Goal: Information Seeking & Learning: Find specific fact

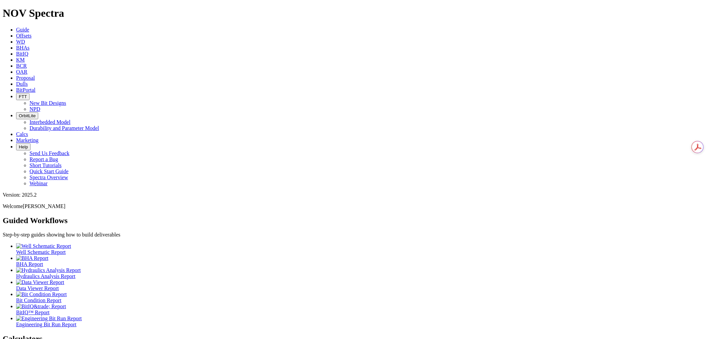
click at [16, 81] on icon at bounding box center [16, 84] width 0 height 6
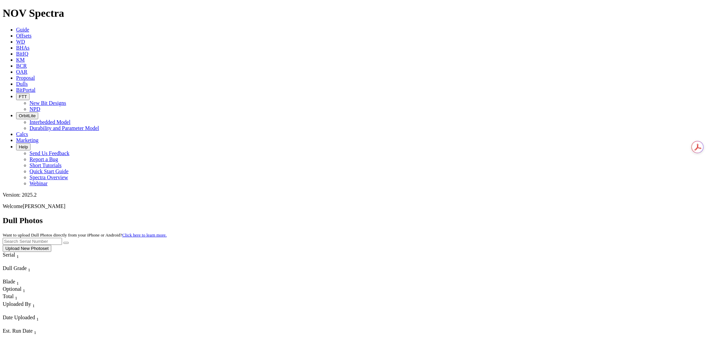
click at [62, 238] on input "text" at bounding box center [32, 241] width 59 height 7
paste input "A310014"
type input "A310014"
click at [69, 242] on button "submit" at bounding box center [65, 243] width 5 height 2
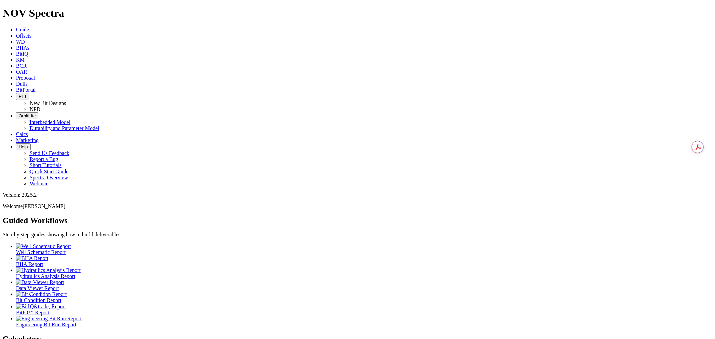
click at [32, 33] on span "Offsets" at bounding box center [23, 36] width 15 height 6
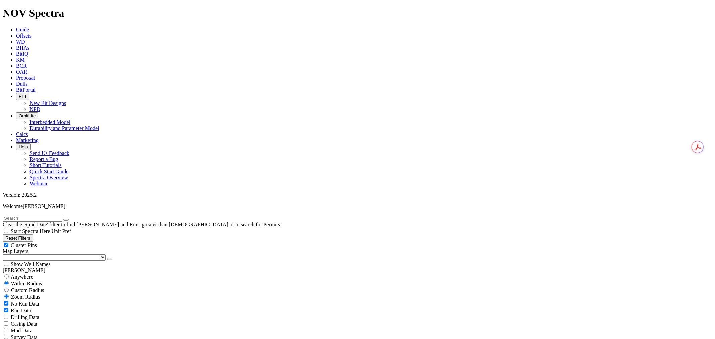
click at [62, 215] on input "text" at bounding box center [32, 218] width 59 height 7
paste input "A313532"
click at [70, 219] on button "submit" at bounding box center [72, 220] width 5 height 2
click at [47, 15] on h1 "NOV Spectra" at bounding box center [358, 13] width 710 height 12
drag, startPoint x: 28, startPoint y: 29, endPoint x: -38, endPoint y: 24, distance: 66.6
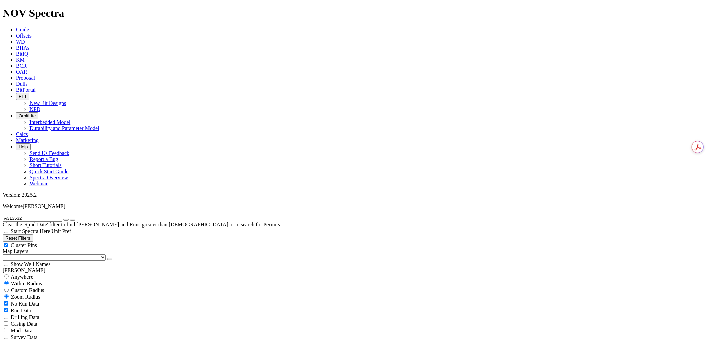
type input "VACA 24 FED COM"
click at [31, 274] on span "Anywhere" at bounding box center [22, 277] width 22 height 6
radio input "true"
radio input "false"
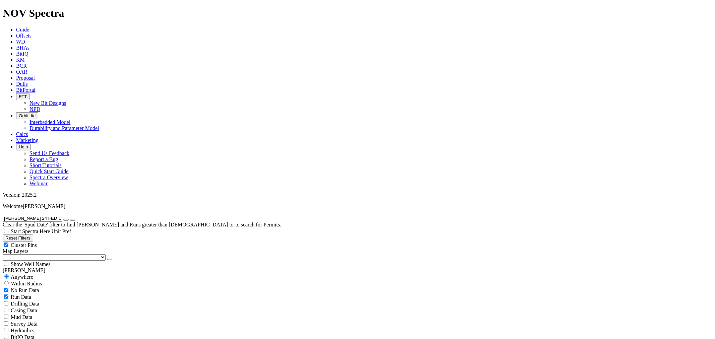
scroll to position [1118, 0]
radio input "false"
radio input "true"
click at [39, 255] on select "US Counties Alberta, CA Townships British Columbia, CA Townships British Columb…" at bounding box center [54, 258] width 103 height 6
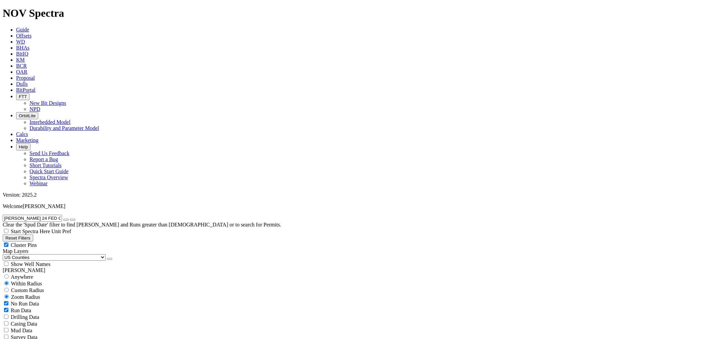
click at [5, 255] on select "US Counties Alberta, CA Townships British Columbia, CA Townships British Columb…" at bounding box center [54, 258] width 103 height 6
